Goal: Task Accomplishment & Management: Manage account settings

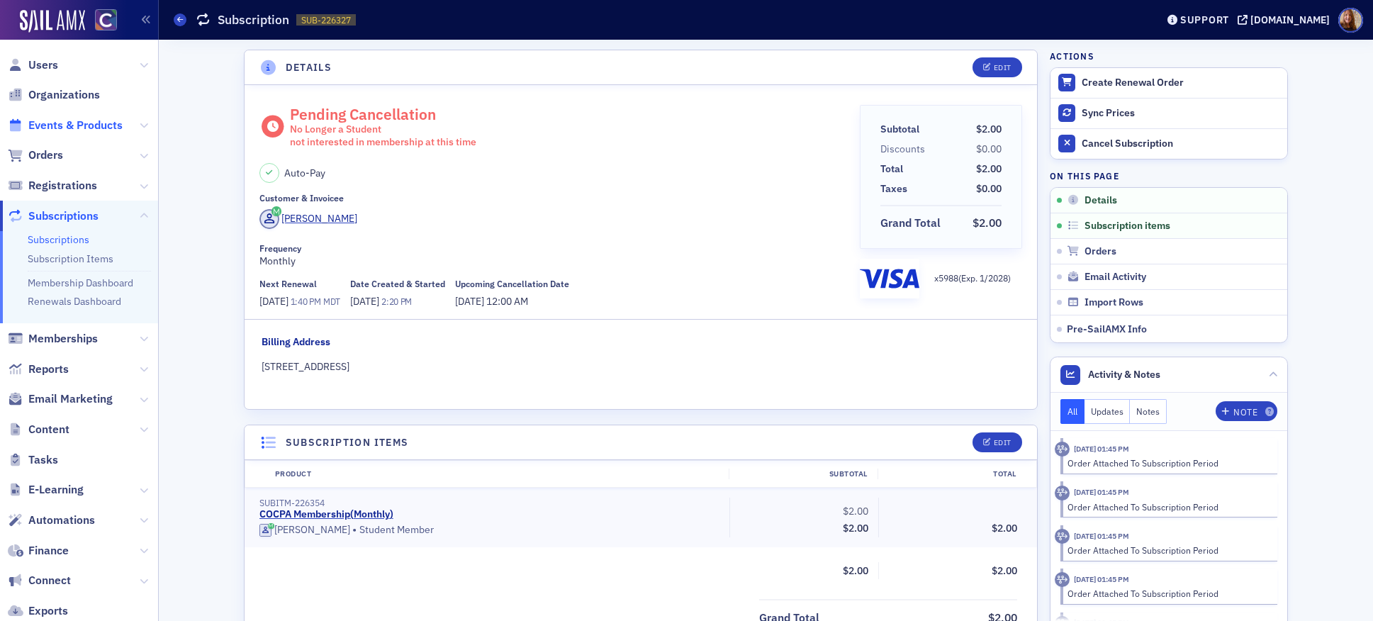
click at [55, 122] on span "Events & Products" at bounding box center [75, 126] width 94 height 16
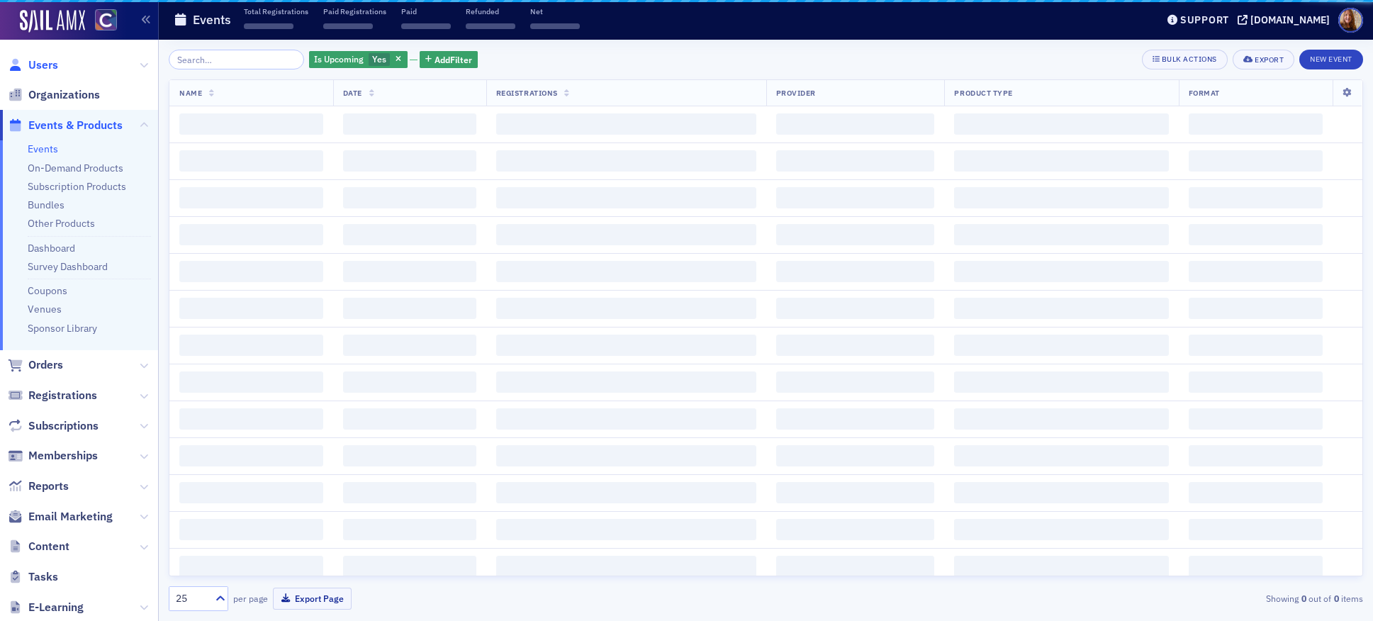
click at [48, 64] on span "Users" at bounding box center [43, 65] width 30 height 16
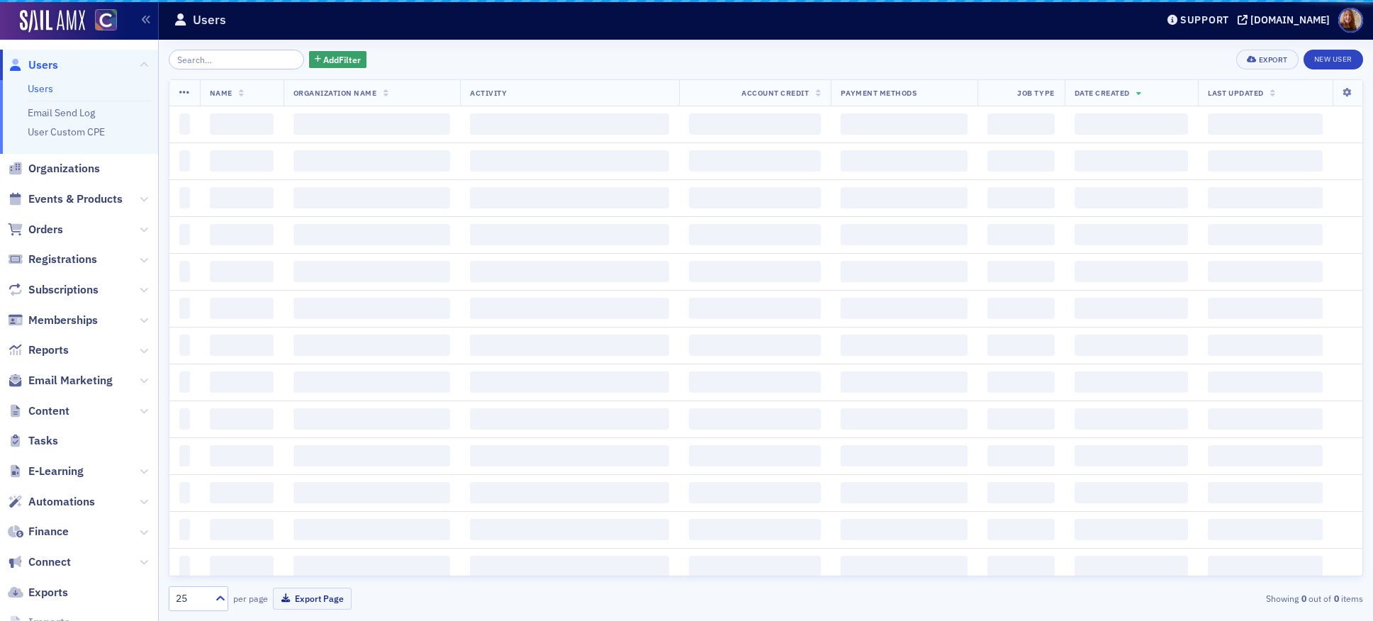
click at [225, 65] on input "search" at bounding box center [236, 60] width 135 height 20
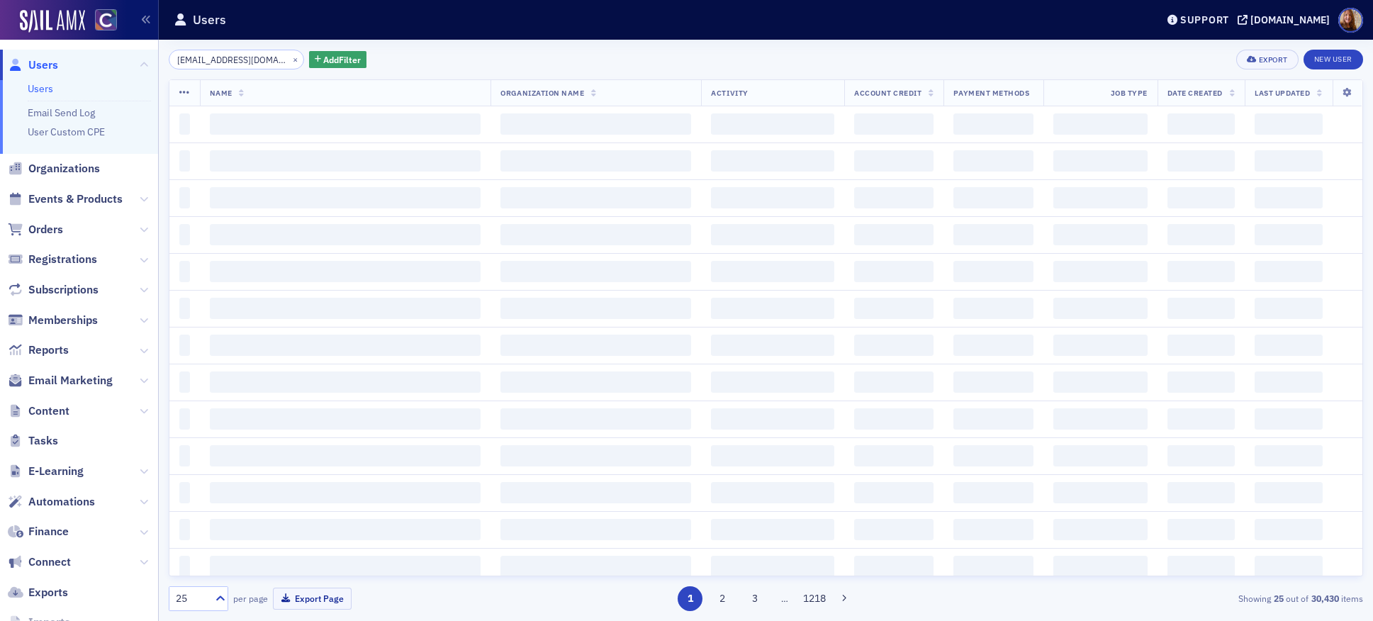
scroll to position [0, 42]
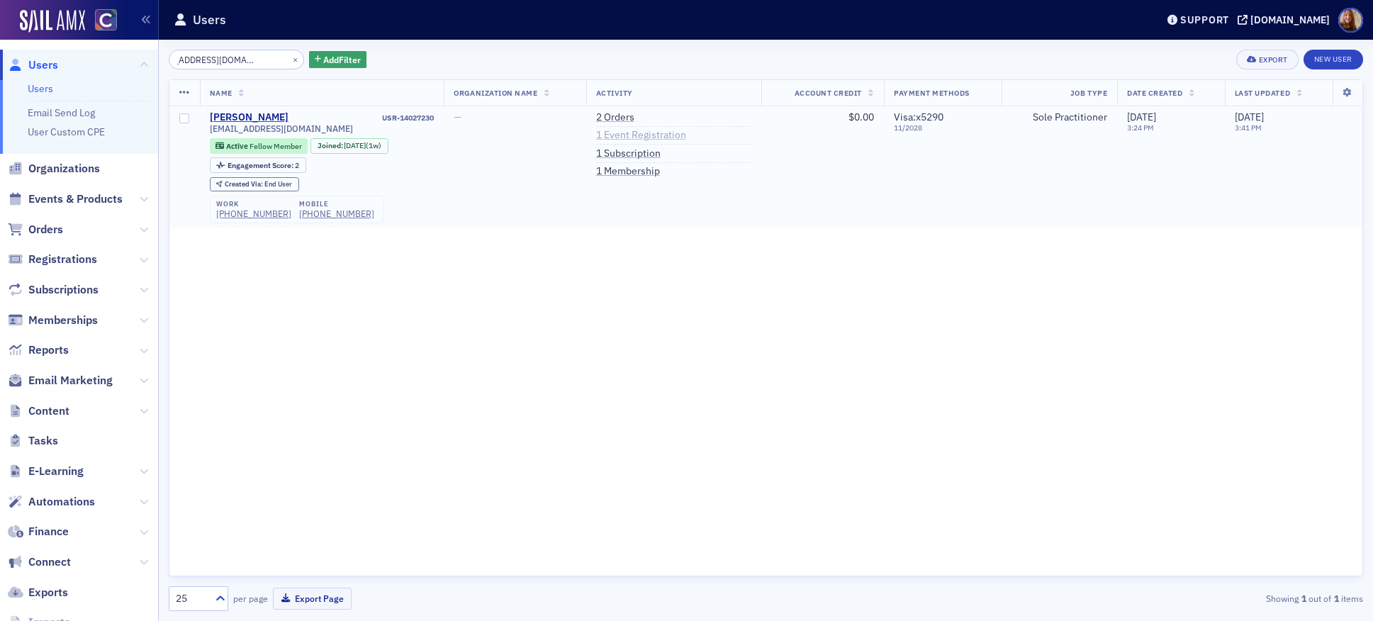
type input "[EMAIL_ADDRESS][DOMAIN_NAME]"
click at [686, 134] on link "1 Event Registration" at bounding box center [641, 135] width 90 height 13
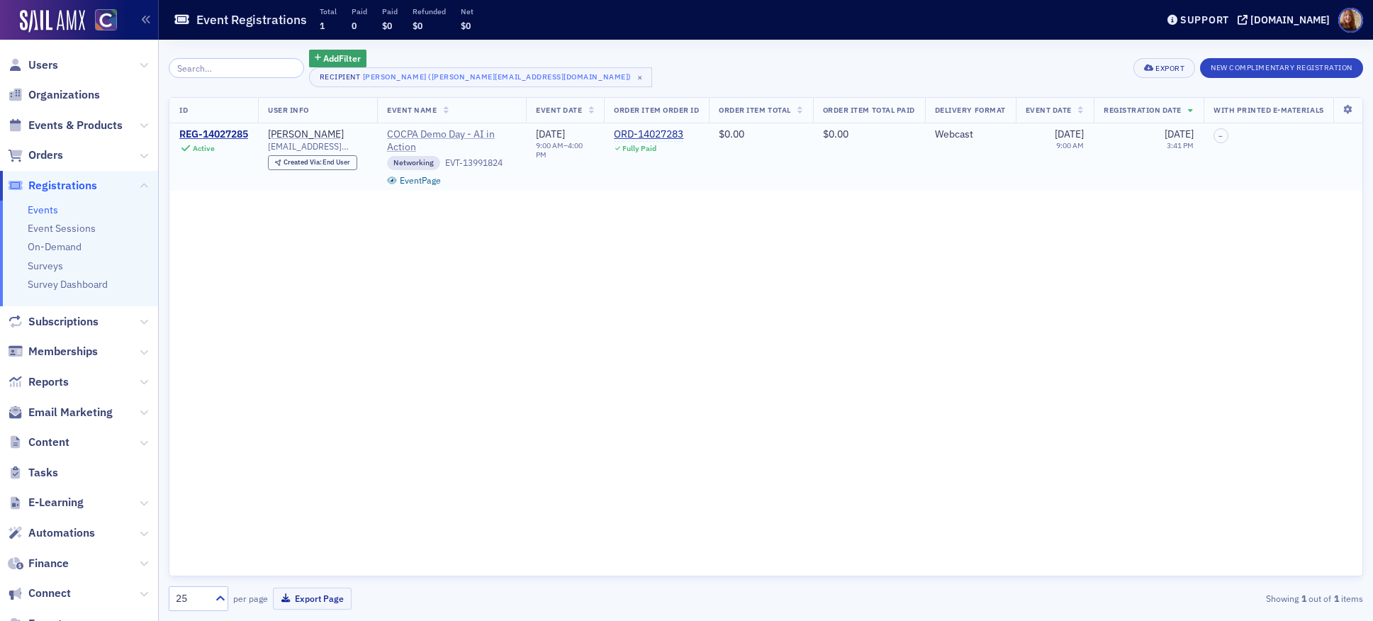
click at [442, 135] on span "COCPA Demo Day - AI in Action" at bounding box center [451, 140] width 129 height 25
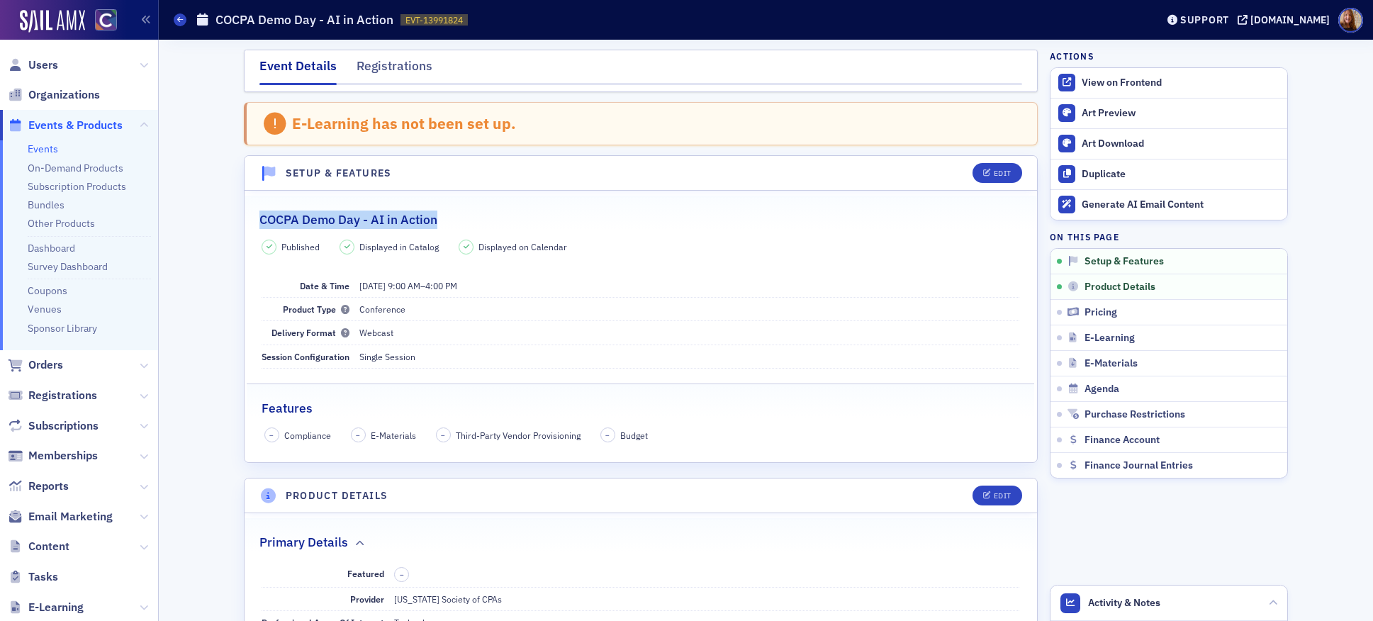
drag, startPoint x: 454, startPoint y: 220, endPoint x: 253, endPoint y: 221, distance: 200.6
click at [259, 221] on div "COCPA Demo Day - AI in Action" at bounding box center [640, 212] width 763 height 33
copy h2 "COCPA Demo Day - AI in Action"
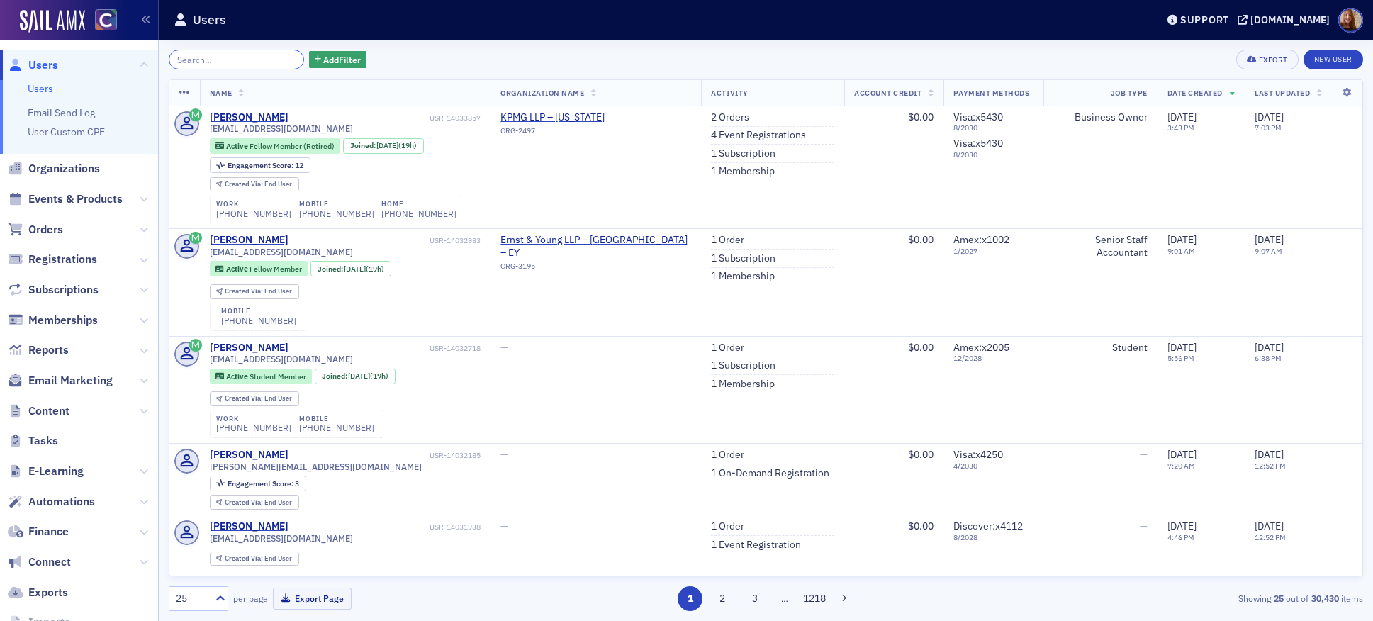
click at [197, 61] on input "search" at bounding box center [236, 60] width 135 height 20
paste input "[EMAIL_ADDRESS][DOMAIN_NAME]"
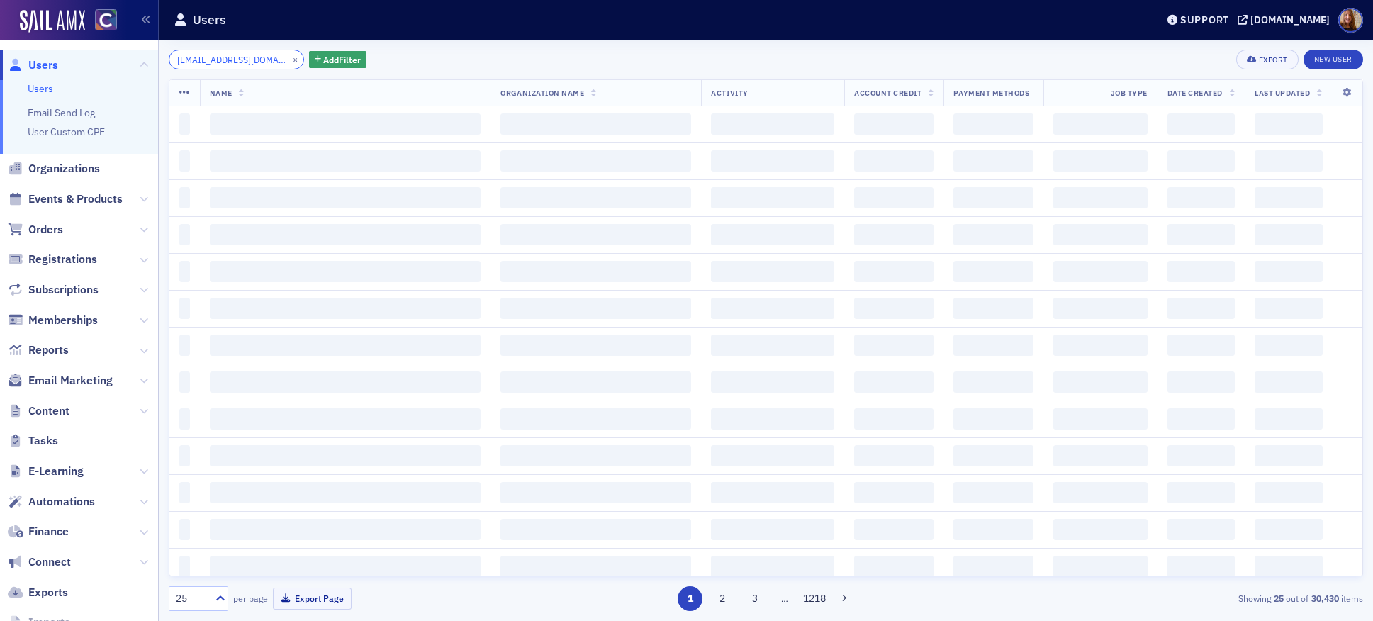
scroll to position [0, 10]
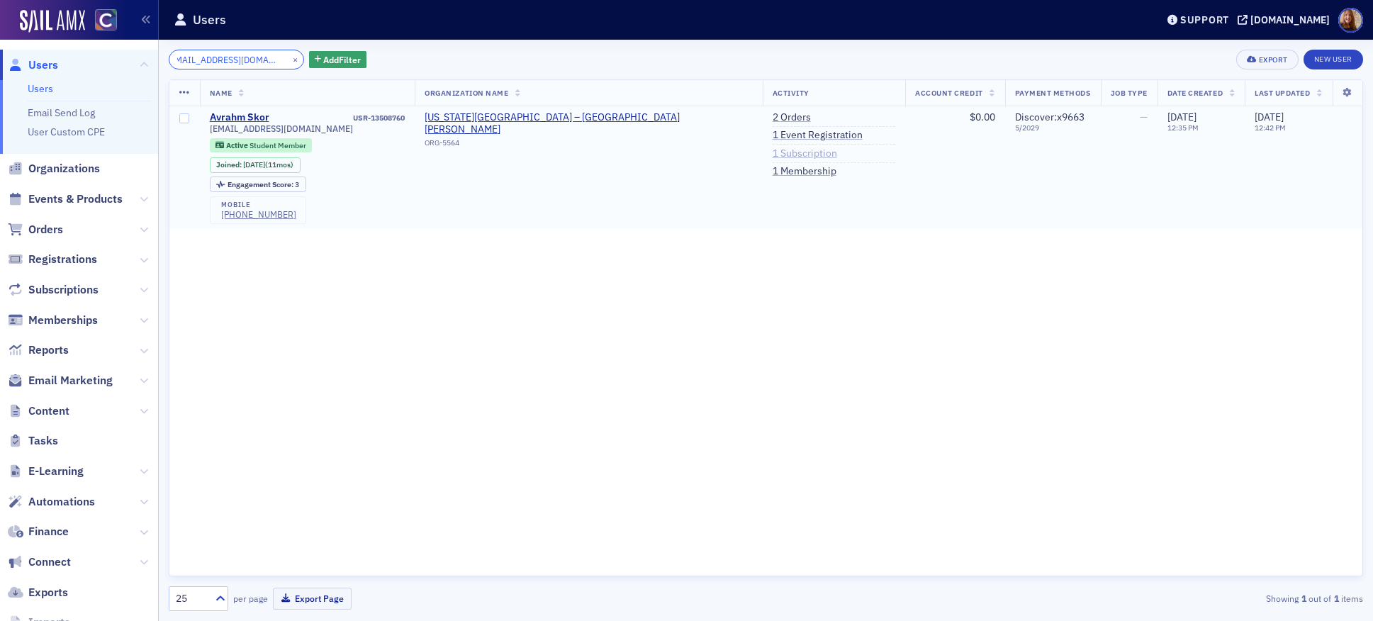
type input "[EMAIL_ADDRESS][DOMAIN_NAME]"
click at [773, 151] on link "1 Subscription" at bounding box center [805, 153] width 65 height 13
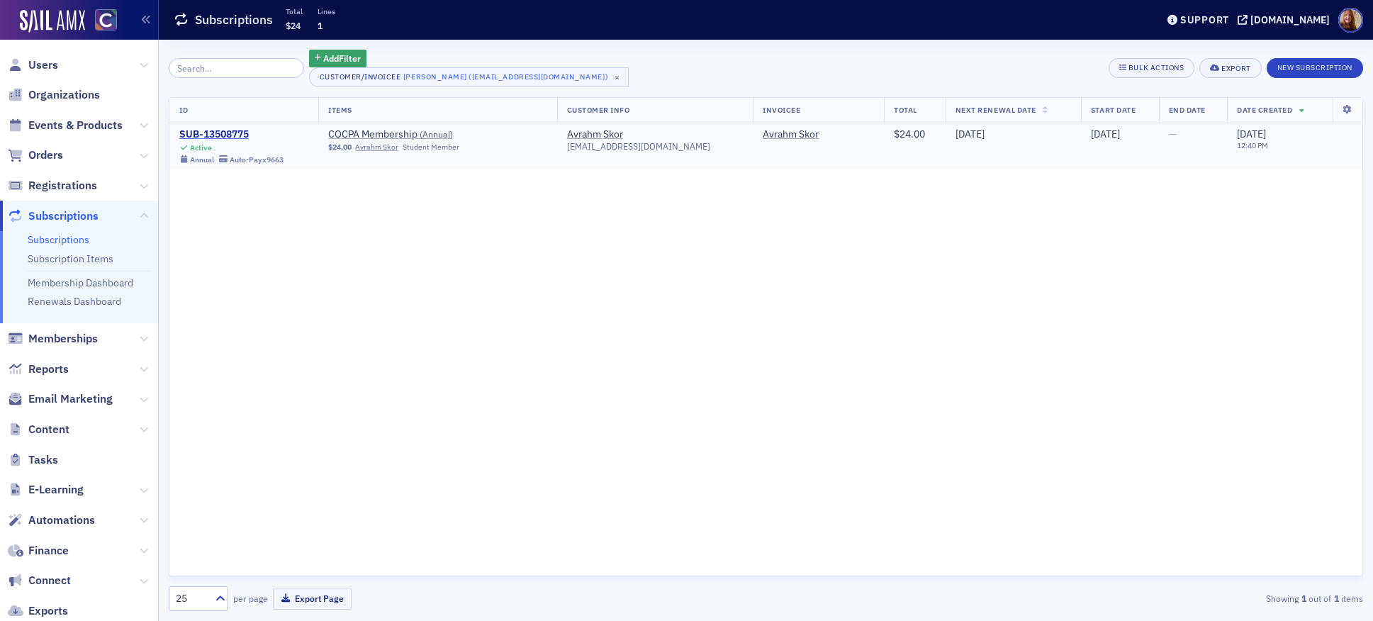
click at [222, 137] on div "SUB-13508775" at bounding box center [231, 134] width 104 height 13
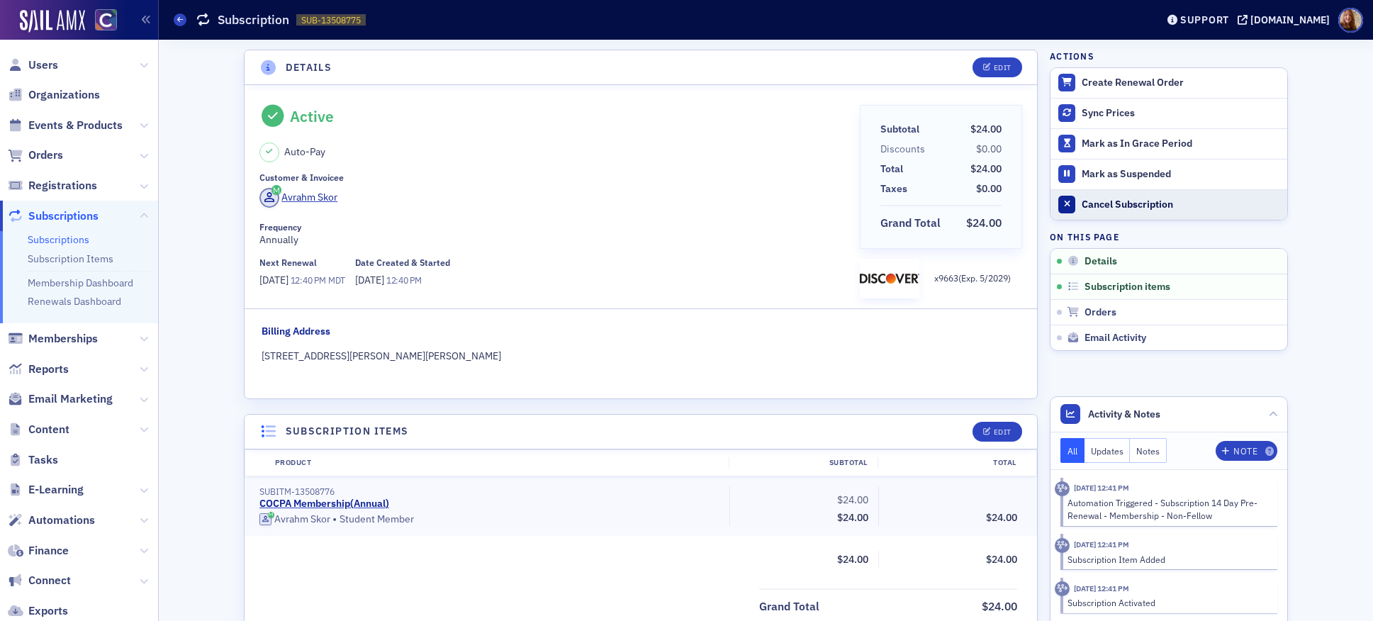
click at [1125, 201] on div "Cancel Subscription" at bounding box center [1181, 204] width 198 height 13
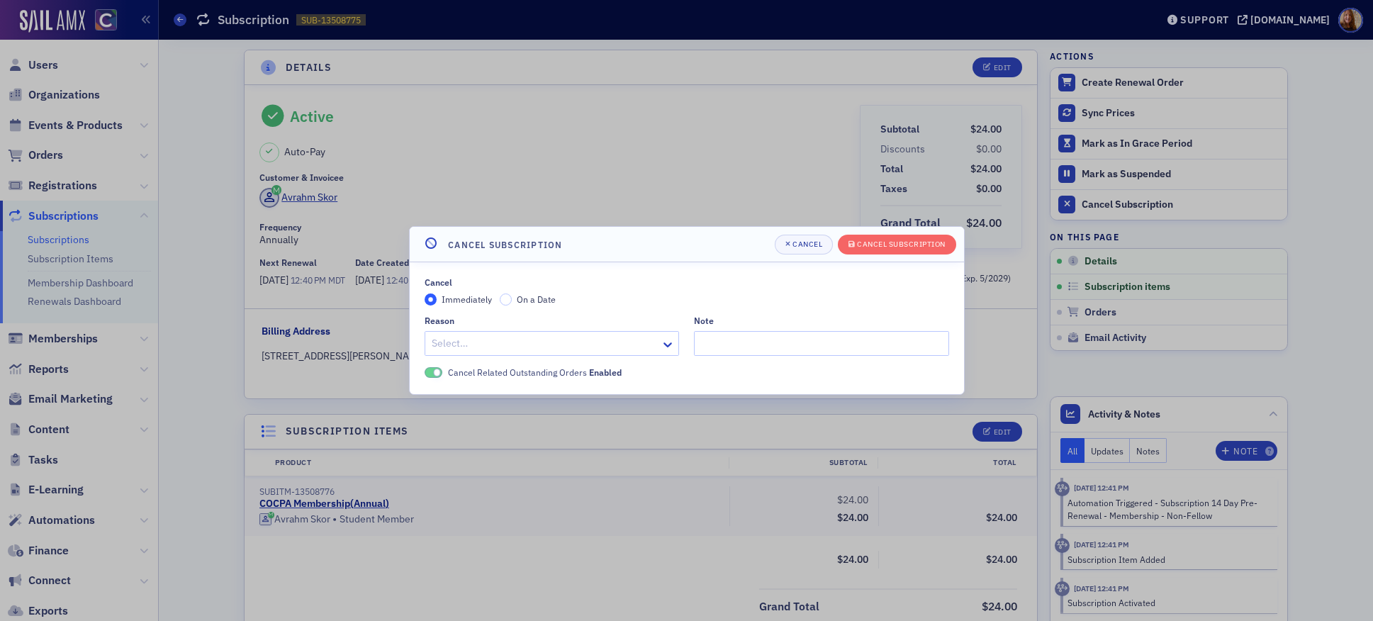
click at [544, 301] on span "On a Date" at bounding box center [536, 298] width 39 height 11
click at [513, 301] on input "On a Date" at bounding box center [506, 299] width 13 height 13
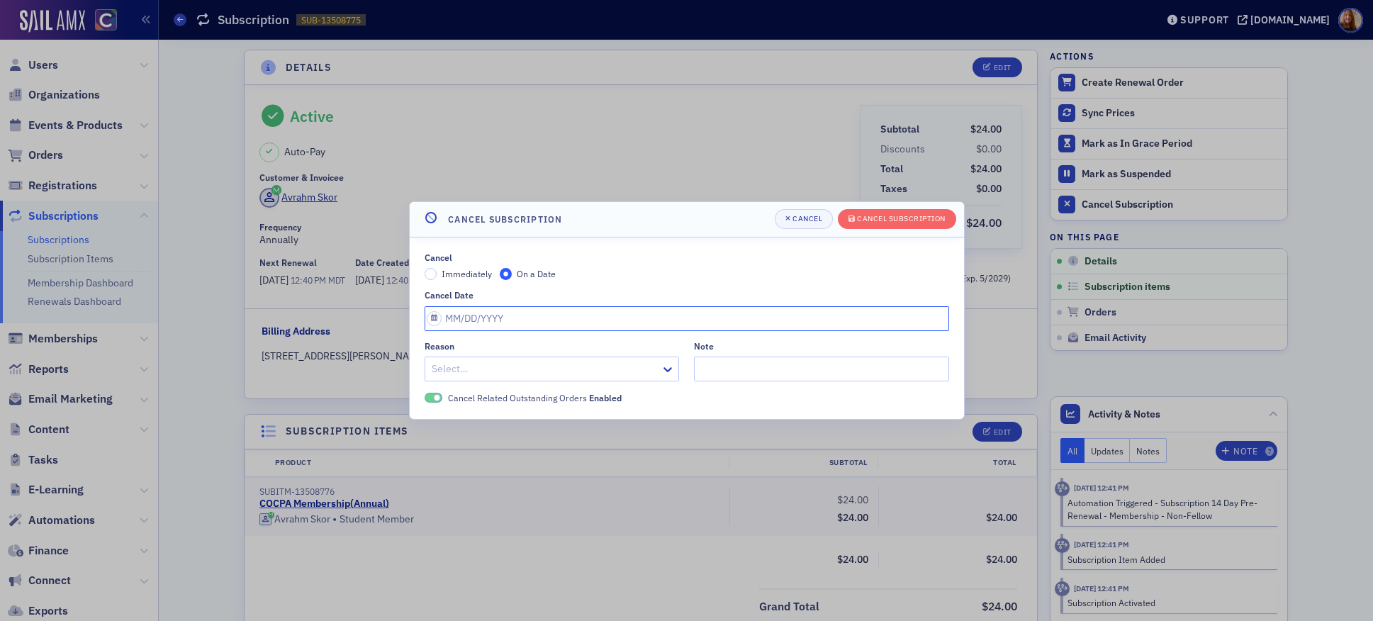
click at [500, 322] on input "Cancel Date" at bounding box center [687, 318] width 525 height 25
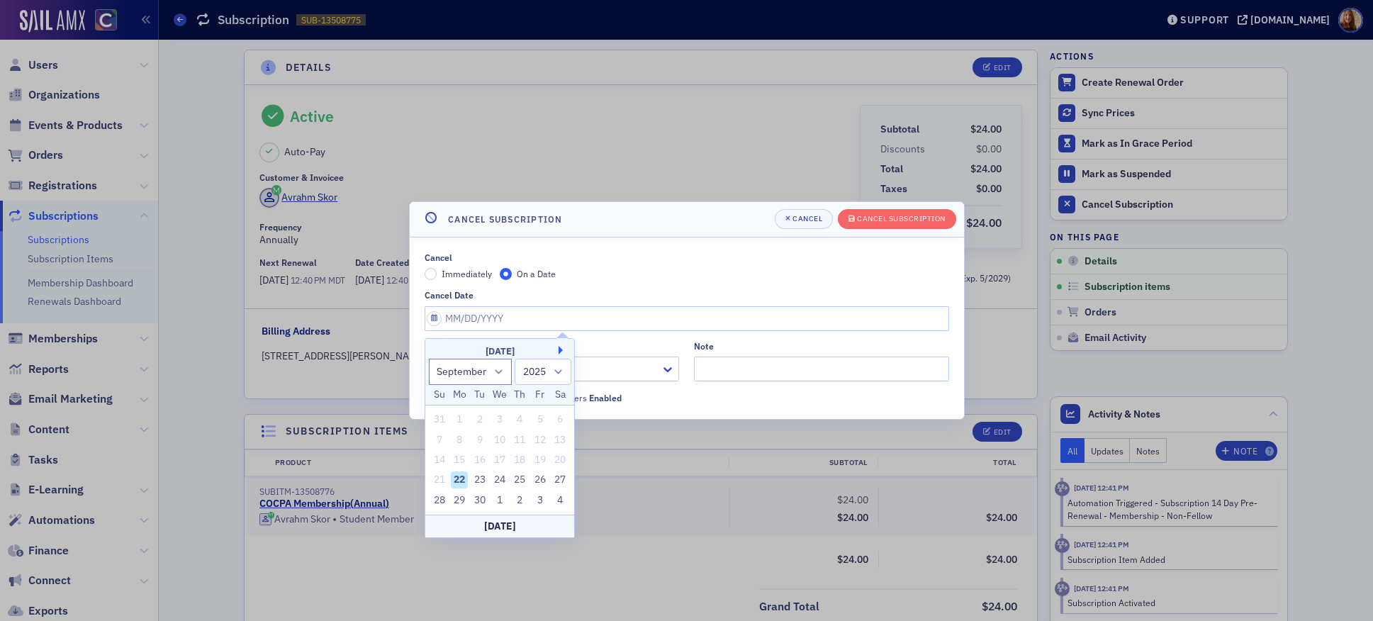
click at [561, 354] on button "Next Month" at bounding box center [563, 350] width 9 height 9
select select "9"
click at [442, 439] on div "5" at bounding box center [439, 440] width 17 height 17
type input "[DATE]"
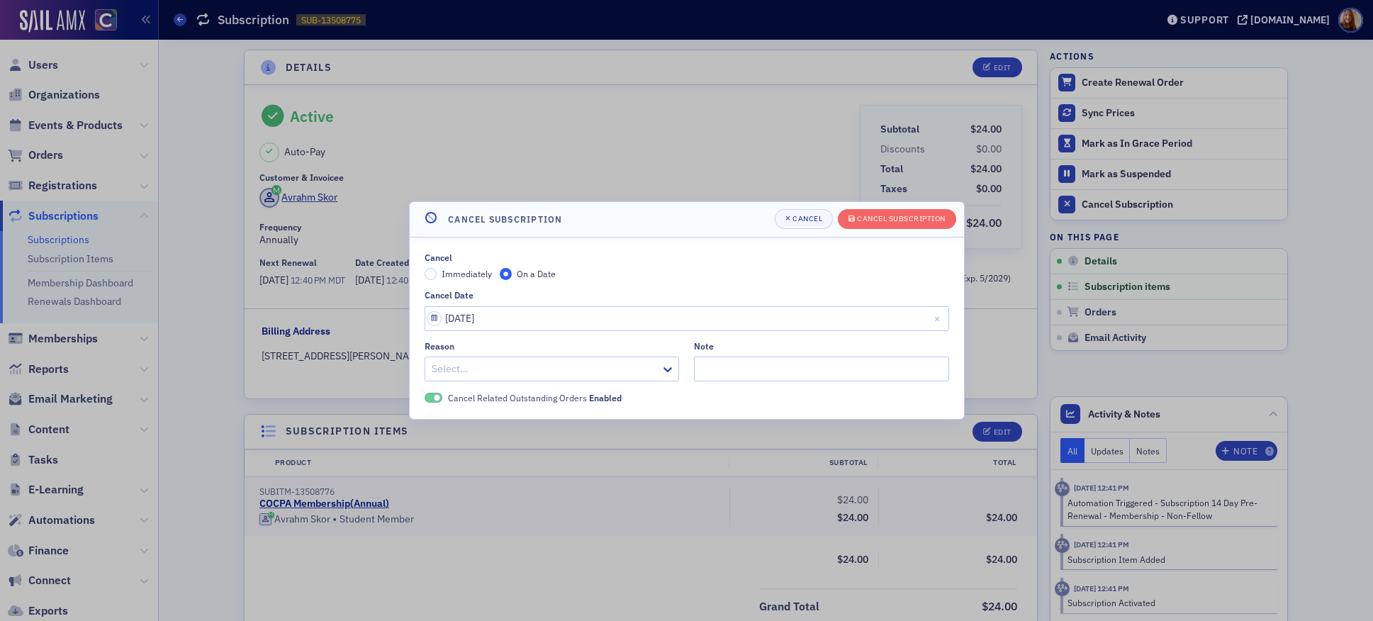
click at [510, 380] on div "Select…" at bounding box center [552, 369] width 255 height 25
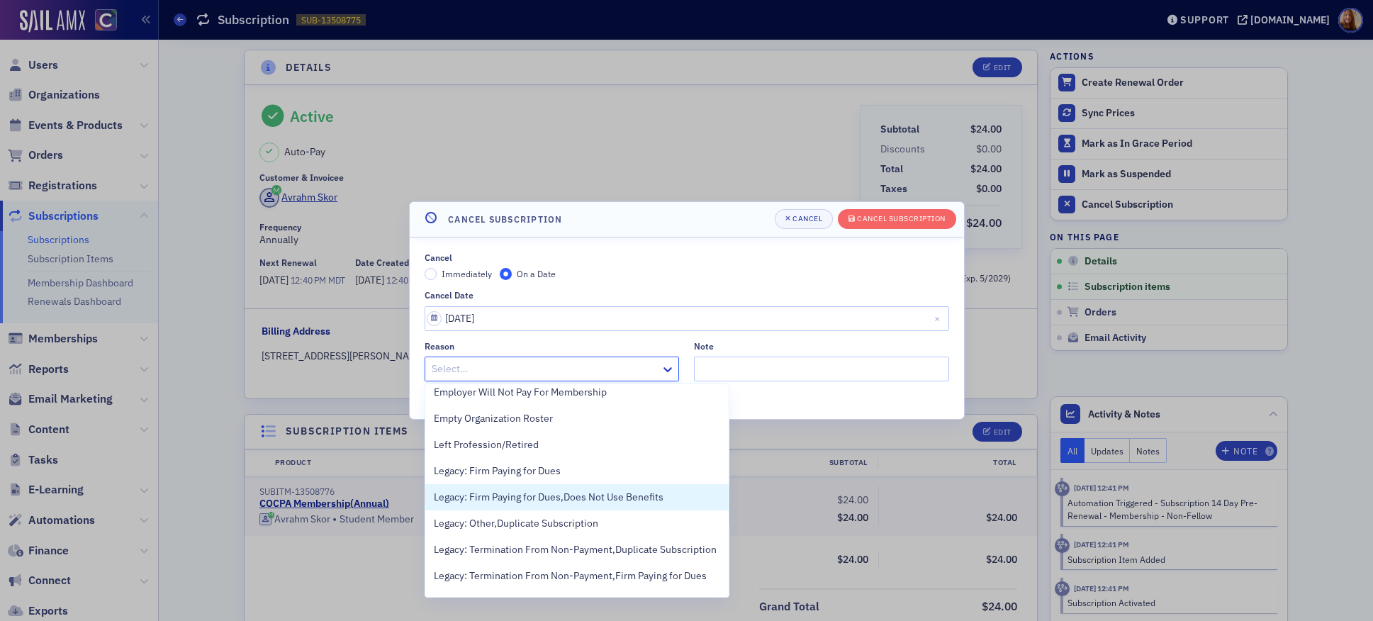
scroll to position [554, 0]
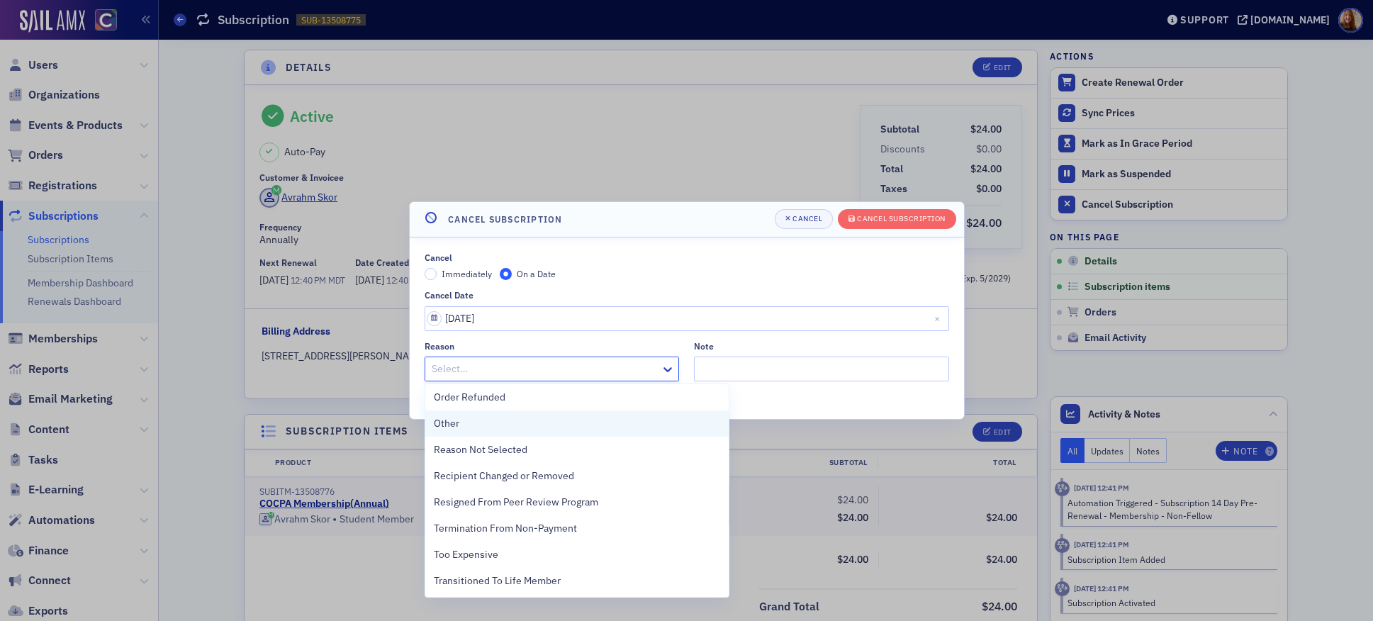
click at [457, 423] on span "Other" at bounding box center [447, 423] width 26 height 15
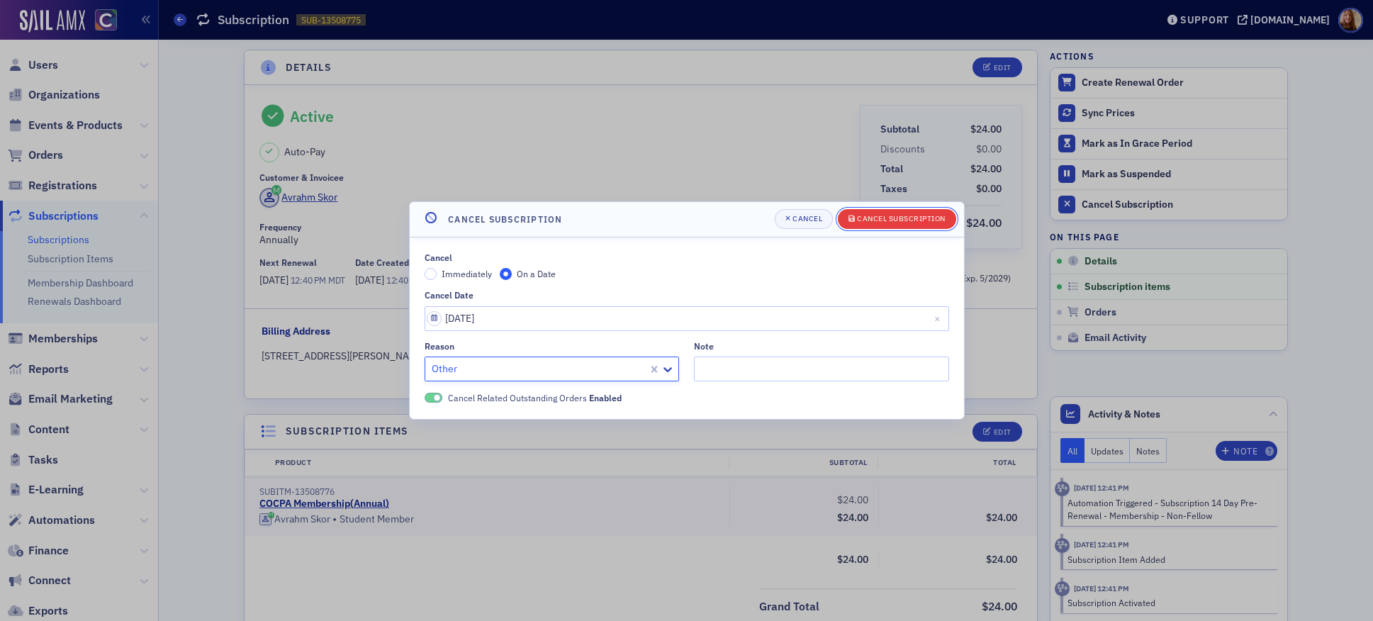
click at [906, 222] on div "Cancel Subscription" at bounding box center [901, 219] width 89 height 8
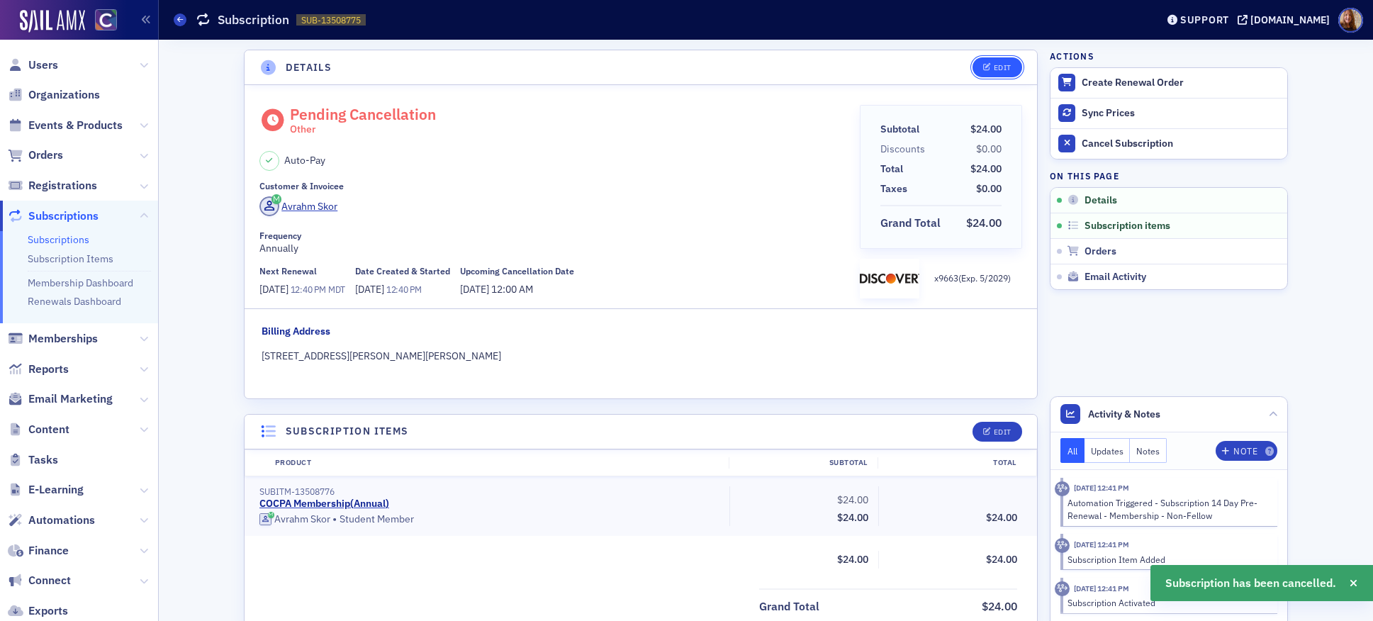
click at [1002, 67] on div "Edit" at bounding box center [1003, 68] width 18 height 8
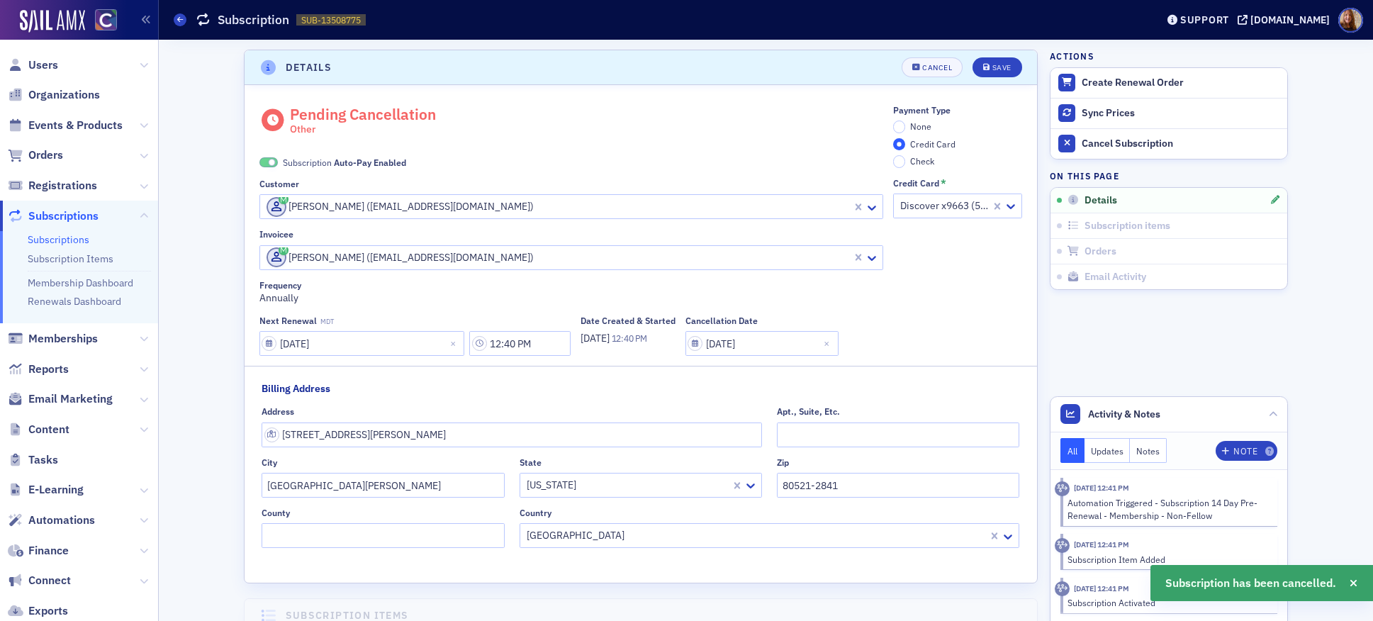
scroll to position [3, 0]
click at [919, 126] on span "None" at bounding box center [920, 123] width 21 height 11
click at [906, 126] on input "None" at bounding box center [899, 124] width 13 height 13
click at [321, 159] on span "Subscription Auto-Pay Enabled" at bounding box center [344, 159] width 123 height 13
click at [996, 69] on div "Save" at bounding box center [1001, 65] width 19 height 8
